Goal: Information Seeking & Learning: Learn about a topic

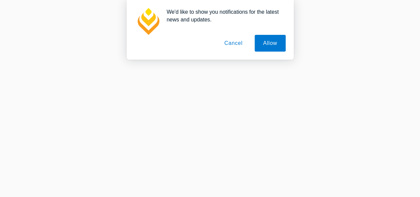
click at [239, 41] on button "Cancel" at bounding box center [233, 43] width 35 height 17
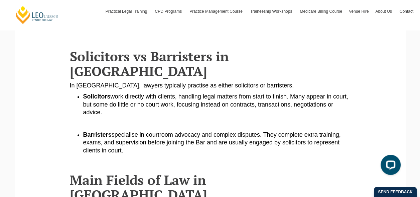
scroll to position [226, 0]
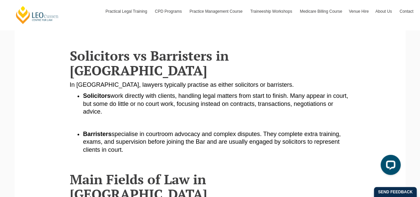
click at [156, 130] on span "specialise in courtroom advocacy and complex disputes. They complete extra trai…" at bounding box center [212, 141] width 258 height 22
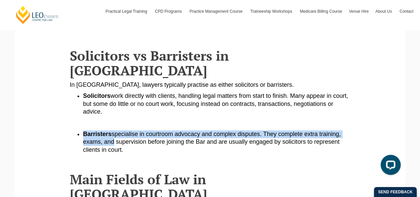
drag, startPoint x: 83, startPoint y: 121, endPoint x: 111, endPoint y: 128, distance: 28.8
click at [111, 130] on li "Barristers specialise in courtroom advocacy and complex disputes. They complete…" at bounding box center [217, 141] width 268 height 23
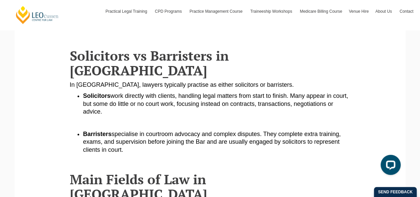
drag, startPoint x: 111, startPoint y: 128, endPoint x: 112, endPoint y: 132, distance: 4.1
click at [112, 132] on span "specialise in courtroom advocacy and complex disputes. They complete extra trai…" at bounding box center [212, 141] width 258 height 22
click at [111, 95] on li "Solicitors work directly with clients, handling legal matters from start to fin…" at bounding box center [217, 103] width 268 height 23
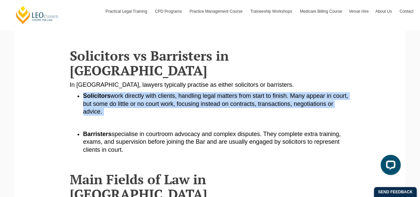
drag, startPoint x: 84, startPoint y: 81, endPoint x: 105, endPoint y: 98, distance: 26.8
click at [105, 98] on li "Solicitors work directly with clients, handling legal matters from start to fin…" at bounding box center [217, 103] width 268 height 23
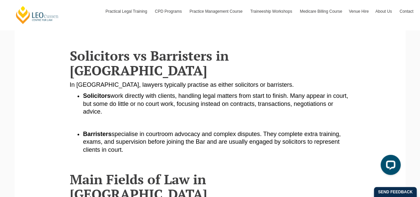
drag, startPoint x: 105, startPoint y: 98, endPoint x: 211, endPoint y: 105, distance: 106.9
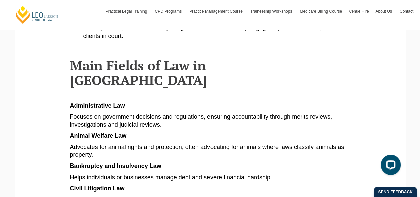
scroll to position [340, 0]
click at [96, 162] on span "Bankruptcy and Insolvency Law" at bounding box center [116, 165] width 92 height 7
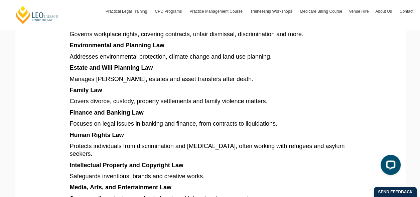
scroll to position [603, 0]
drag, startPoint x: 272, startPoint y: 117, endPoint x: 327, endPoint y: 120, distance: 55.9
click at [327, 141] on p "Protects individuals from discrimination and [MEDICAL_DATA], often working with…" at bounding box center [210, 149] width 281 height 16
drag, startPoint x: 327, startPoint y: 120, endPoint x: 297, endPoint y: 116, distance: 30.3
click at [297, 142] on span "Protects individuals from discrimination and [MEDICAL_DATA], often working with…" at bounding box center [207, 149] width 275 height 14
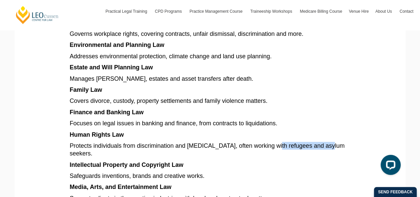
click at [290, 142] on span "Protects individuals from discrimination and [MEDICAL_DATA], often working with…" at bounding box center [207, 149] width 275 height 14
drag, startPoint x: 91, startPoint y: 124, endPoint x: 309, endPoint y: 118, distance: 218.1
click at [309, 142] on span "Protects individuals from discrimination and [MEDICAL_DATA], often working with…" at bounding box center [207, 149] width 275 height 14
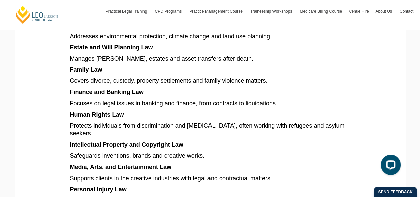
click at [221, 121] on p "Protects individuals from discrimination and [MEDICAL_DATA], often working with…" at bounding box center [210, 129] width 281 height 16
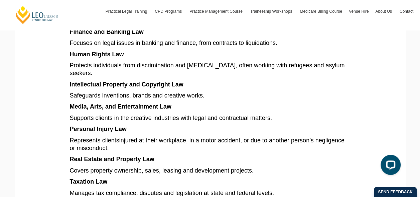
scroll to position [684, 0]
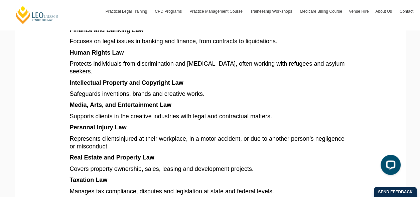
drag, startPoint x: 142, startPoint y: 100, endPoint x: 131, endPoint y: 98, distance: 11.2
click at [131, 123] on p "Personal Injury Law" at bounding box center [210, 127] width 281 height 8
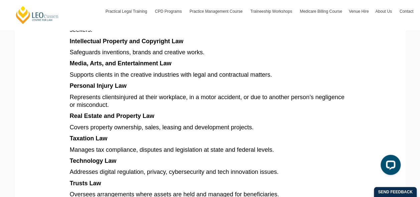
scroll to position [726, 0]
drag, startPoint x: 108, startPoint y: 112, endPoint x: 72, endPoint y: 110, distance: 36.5
click at [72, 134] on p "Taxation Law" at bounding box center [210, 138] width 281 height 8
drag, startPoint x: 72, startPoint y: 110, endPoint x: 104, endPoint y: 127, distance: 36.4
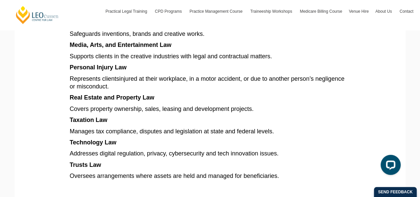
click at [181, 150] on span "Addresses digital regulation, privacy, cybersecurity and tech innovation issues." at bounding box center [174, 153] width 209 height 7
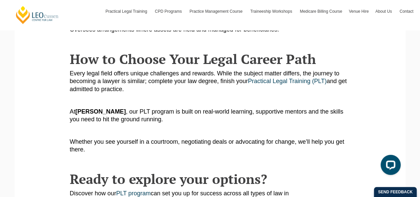
scroll to position [891, 0]
click at [175, 126] on p at bounding box center [210, 130] width 281 height 8
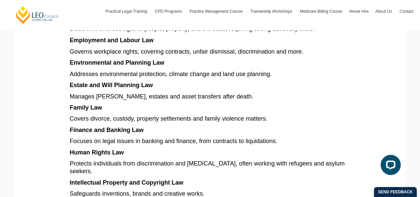
scroll to position [585, 0]
click at [97, 73] on article "Explore different types of law in [GEOGRAPHIC_DATA], from criminal and family t…" at bounding box center [210, 33] width 281 height 954
drag, startPoint x: 70, startPoint y: 79, endPoint x: 101, endPoint y: 79, distance: 31.1
click at [101, 104] on span "Family Law" at bounding box center [86, 107] width 32 height 7
drag, startPoint x: 101, startPoint y: 79, endPoint x: 95, endPoint y: 78, distance: 6.7
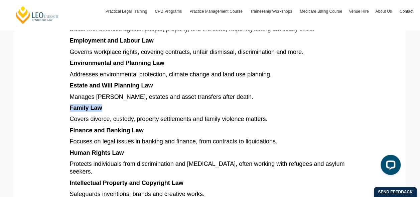
click at [95, 104] on span "Family Law" at bounding box center [86, 107] width 32 height 7
click at [111, 104] on p "Family Law" at bounding box center [210, 108] width 281 height 8
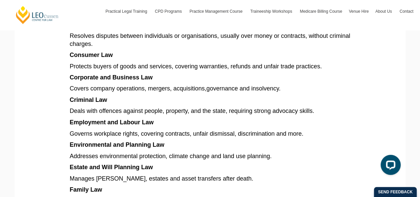
scroll to position [503, 0]
click at [112, 96] on p "Criminal Law" at bounding box center [210, 100] width 281 height 8
click at [137, 96] on p "Criminal Law" at bounding box center [210, 100] width 281 height 8
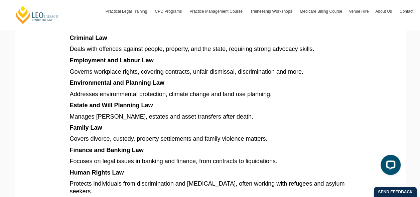
scroll to position [567, 0]
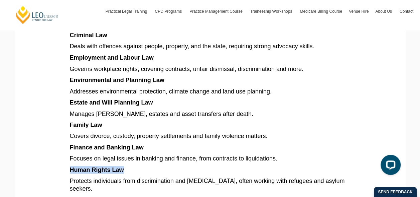
drag, startPoint x: 124, startPoint y: 141, endPoint x: 67, endPoint y: 142, distance: 56.9
click at [67, 142] on section "Explore different types of law in [GEOGRAPHIC_DATA], from criminal and family t…" at bounding box center [210, 49] width 381 height 1005
